Goal: Task Accomplishment & Management: Manage account settings

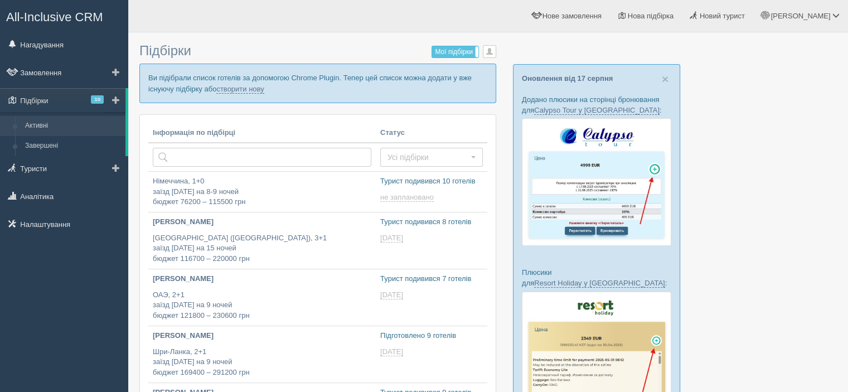
click at [119, 98] on span at bounding box center [116, 100] width 8 height 8
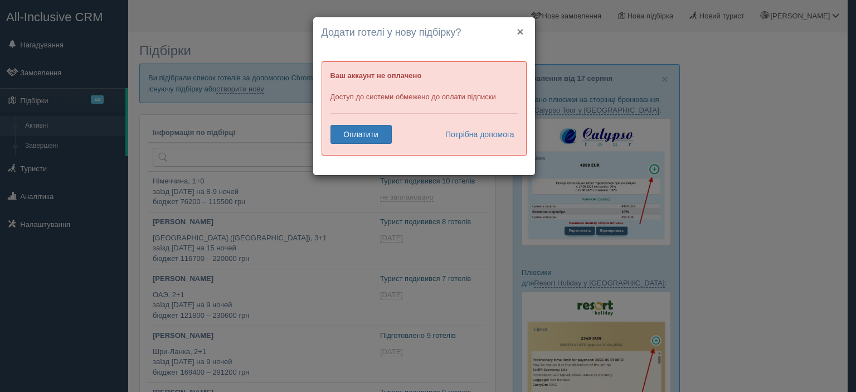
click at [520, 30] on button "×" at bounding box center [520, 32] width 7 height 12
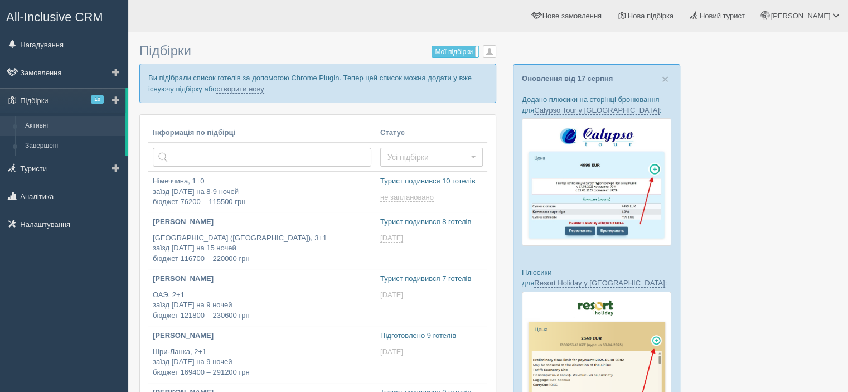
click at [105, 100] on link at bounding box center [115, 100] width 22 height 25
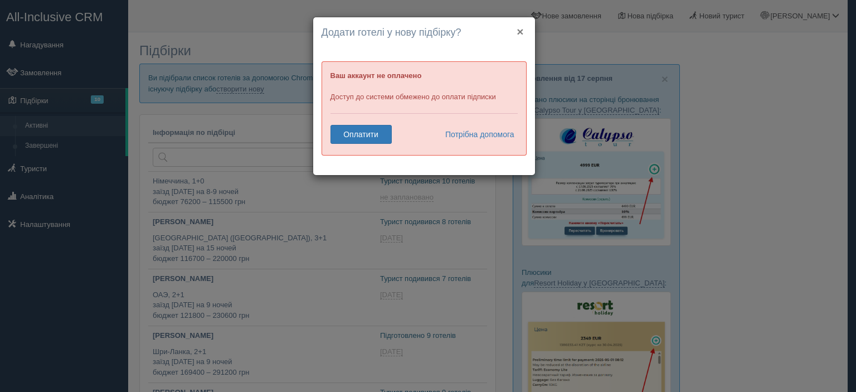
click at [521, 31] on button "×" at bounding box center [520, 32] width 7 height 12
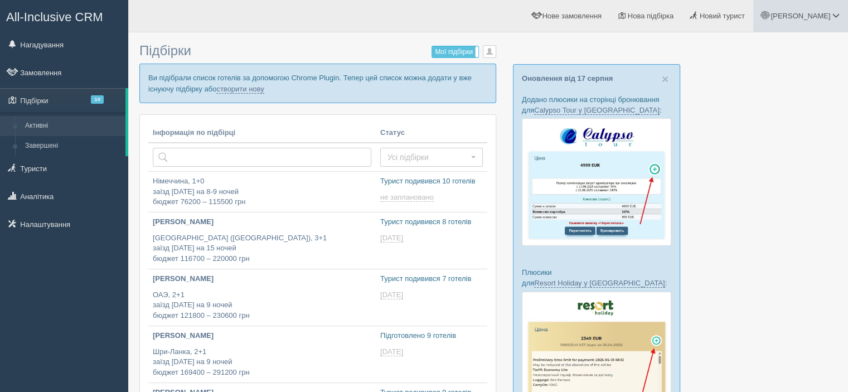
click at [822, 13] on span "[PERSON_NAME]" at bounding box center [800, 16] width 60 height 8
click at [755, 146] on link "Вихід" at bounding box center [787, 145] width 122 height 24
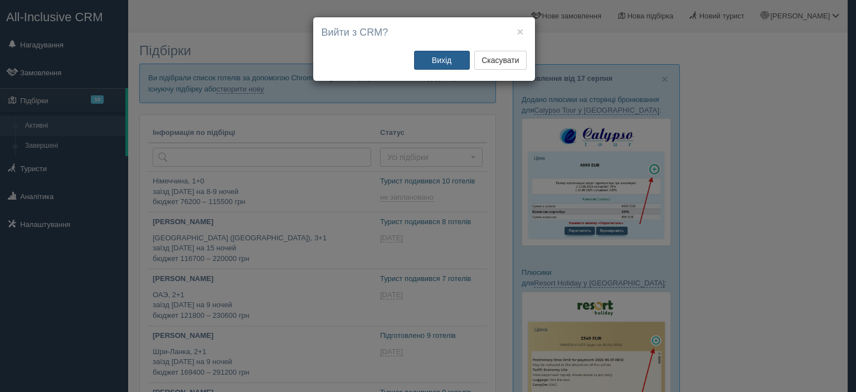
click at [432, 64] on button "Вихід" at bounding box center [442, 60] width 56 height 19
